Goal: Task Accomplishment & Management: Use online tool/utility

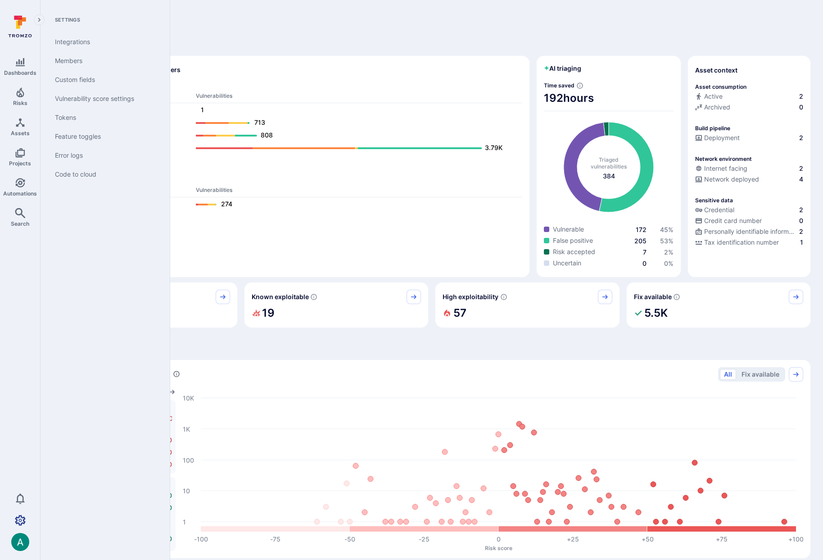
click at [20, 518] on icon "Settings" at bounding box center [20, 520] width 11 height 11
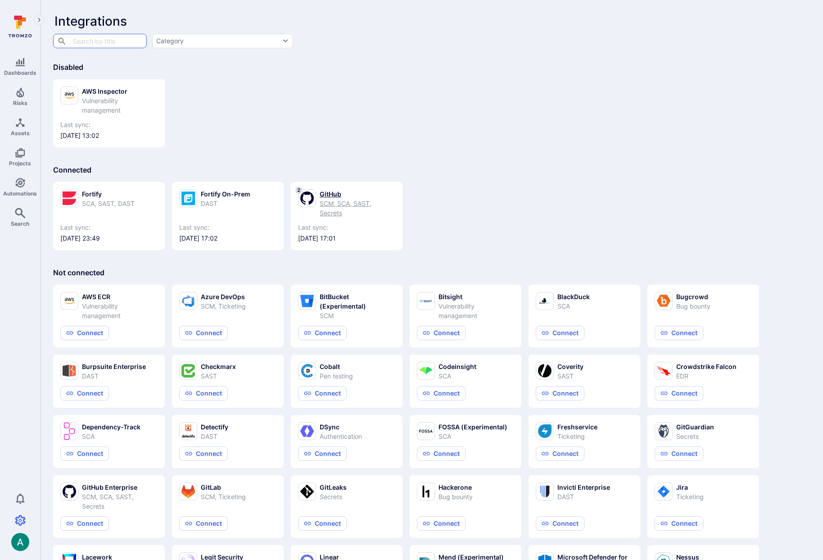
click at [324, 206] on div "SCM, SCA, SAST, Secrets" at bounding box center [358, 208] width 76 height 19
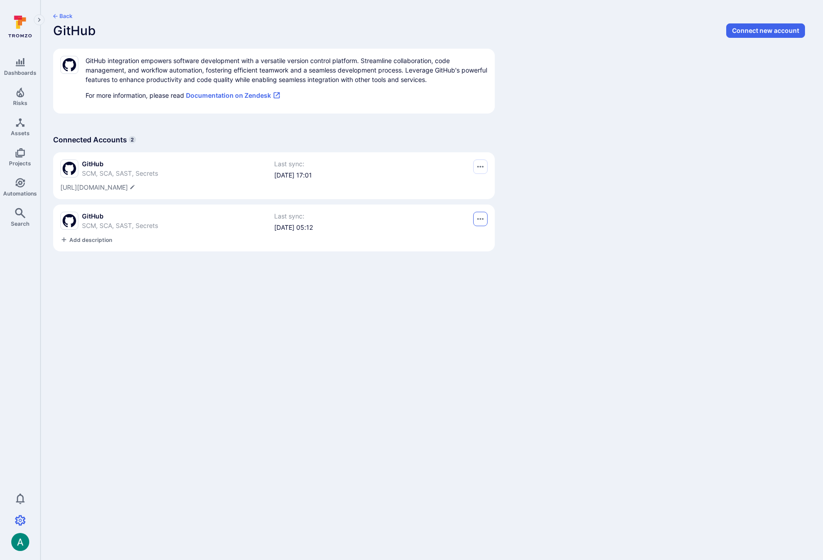
click at [484, 174] on button "Options menu" at bounding box center [480, 166] width 14 height 14
drag, startPoint x: 529, startPoint y: 226, endPoint x: 502, endPoint y: 226, distance: 27.9
click at [524, 226] on div at bounding box center [411, 280] width 823 height 560
click at [85, 218] on span "GitHub" at bounding box center [120, 216] width 76 height 9
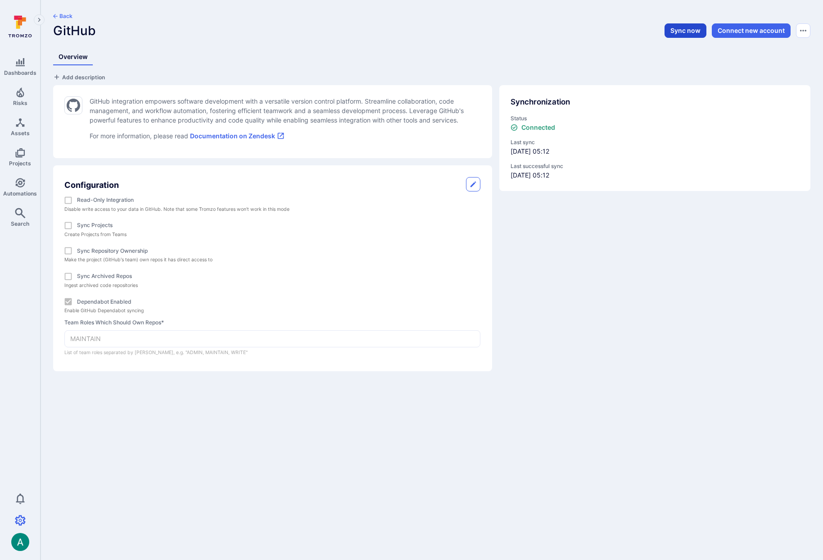
click at [687, 27] on button "Sync now" at bounding box center [686, 30] width 42 height 14
